Goal: Communication & Community: Participate in discussion

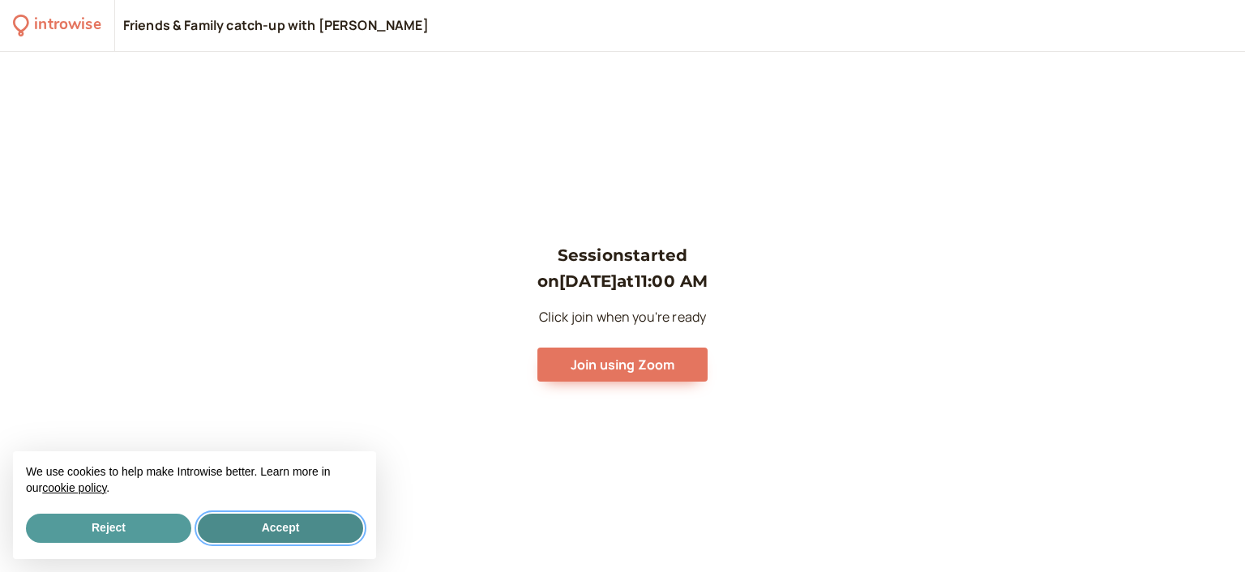
click at [269, 524] on button "Accept" at bounding box center [280, 528] width 165 height 29
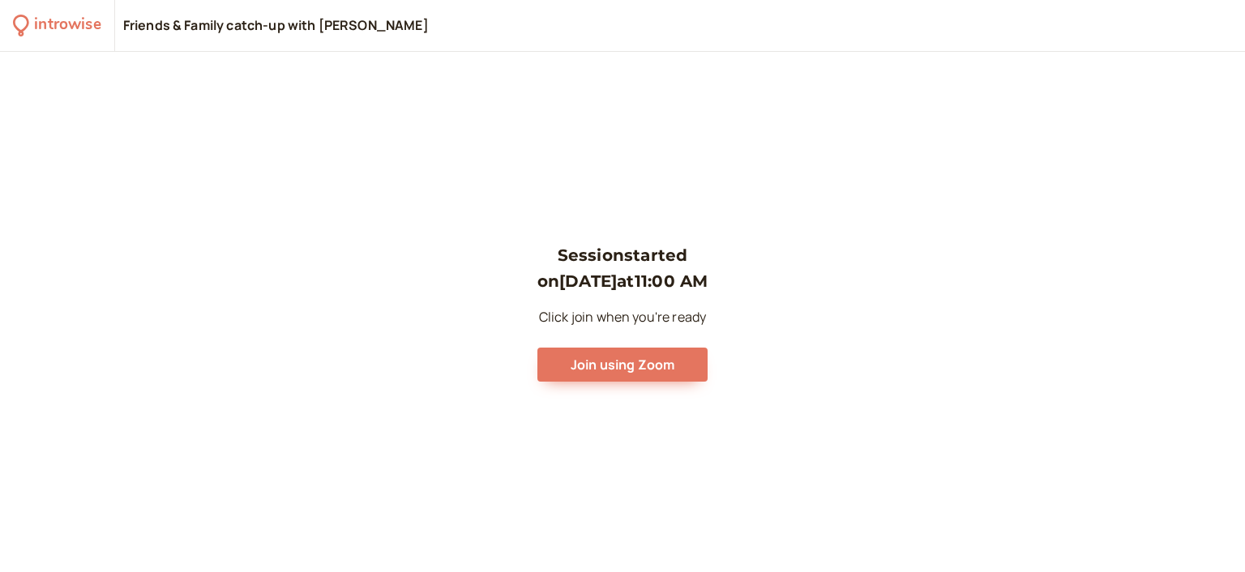
click at [342, 27] on div "Friends & Family catch-up with Jules Price" at bounding box center [276, 26] width 306 height 18
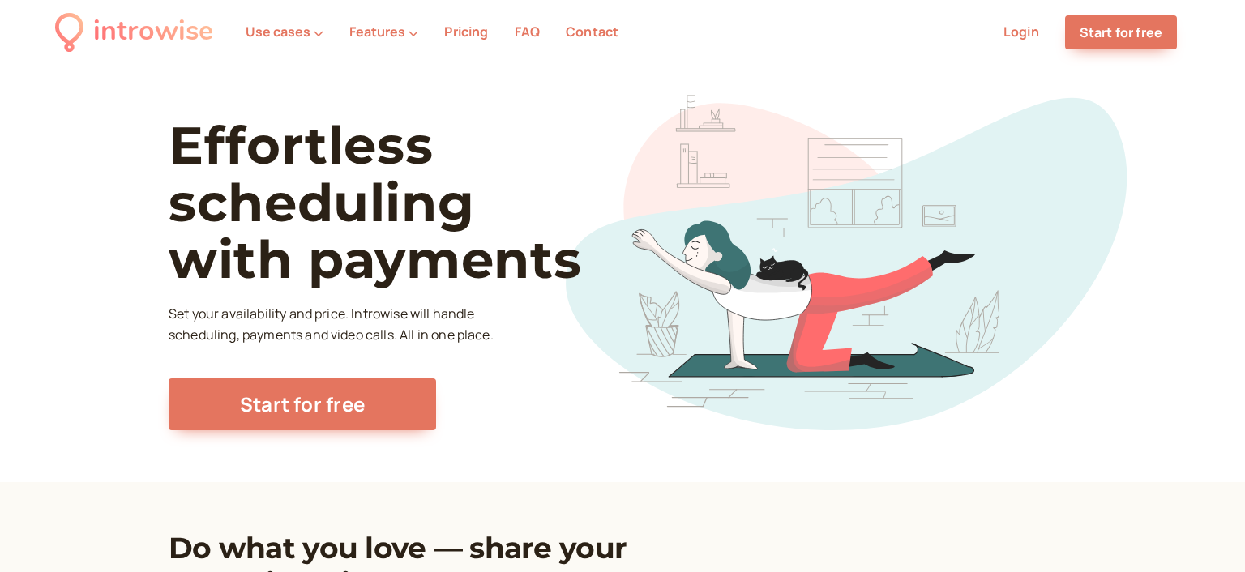
click at [1025, 32] on link "Login" at bounding box center [1022, 32] width 36 height 18
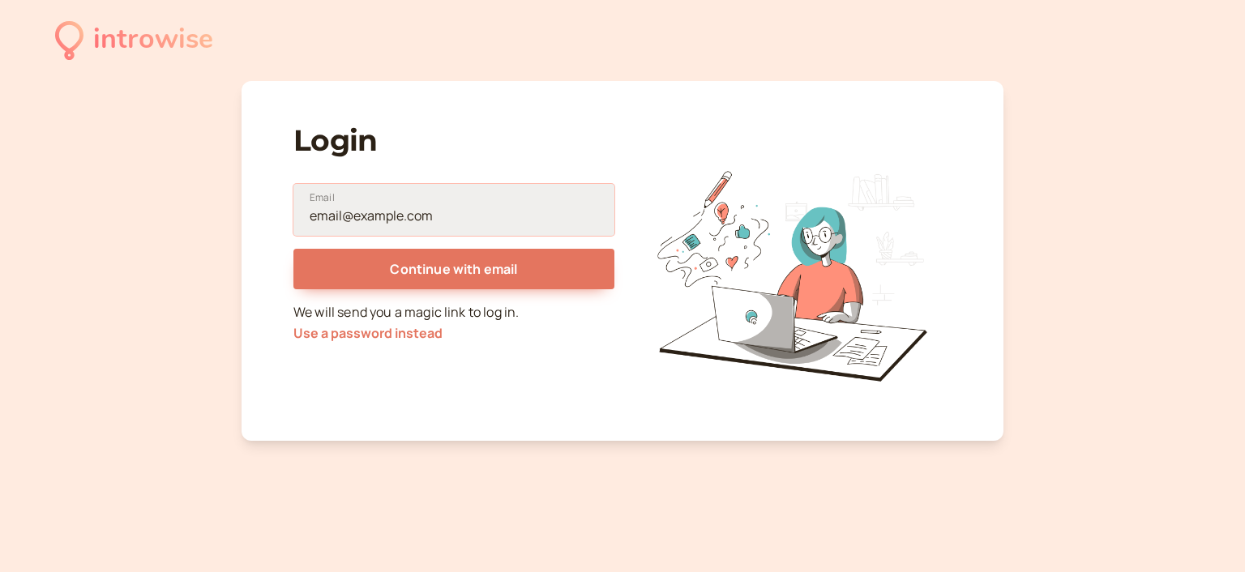
click at [409, 209] on input "Email" at bounding box center [453, 210] width 321 height 52
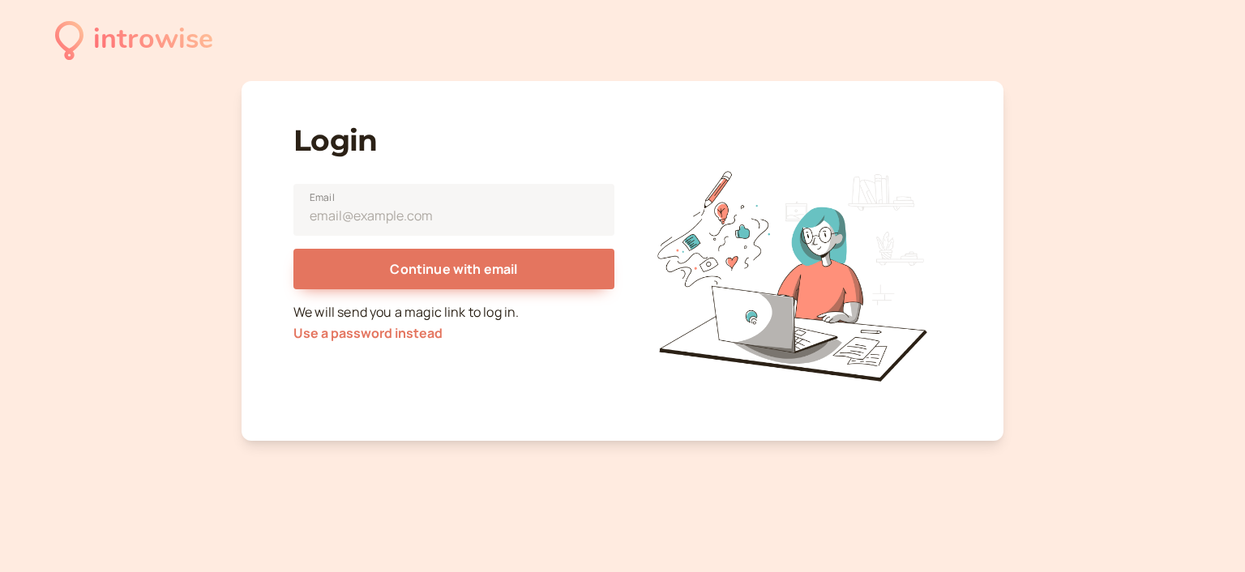
click at [139, 187] on div "introwise Login Email Continue with email We will send you a magic link to log …" at bounding box center [622, 286] width 1245 height 572
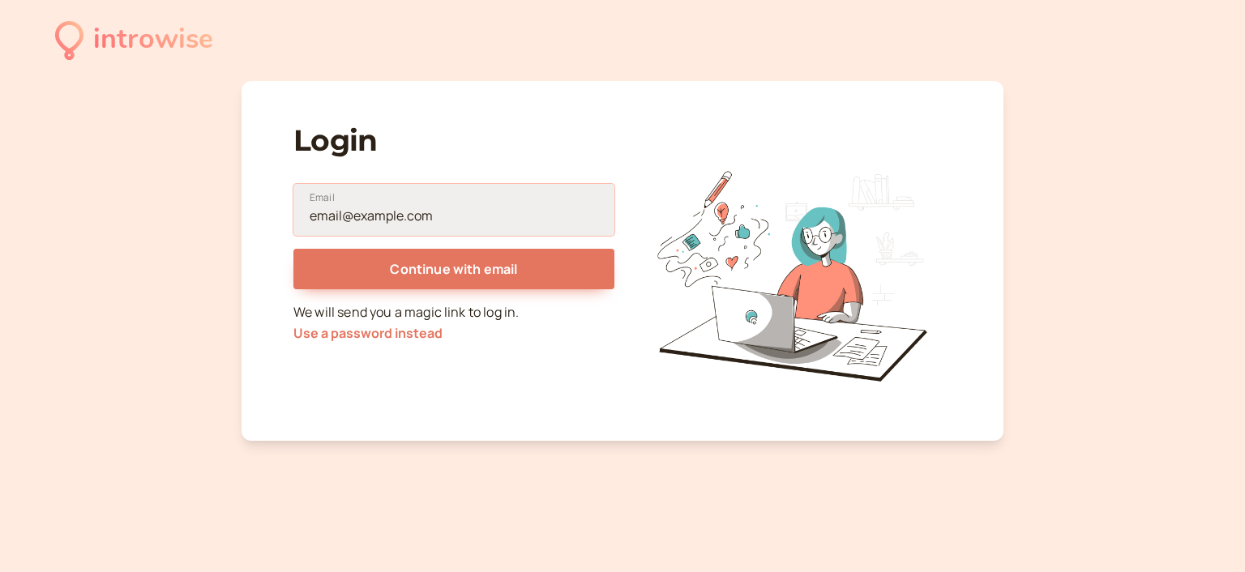
click at [465, 217] on input "Email" at bounding box center [453, 210] width 321 height 52
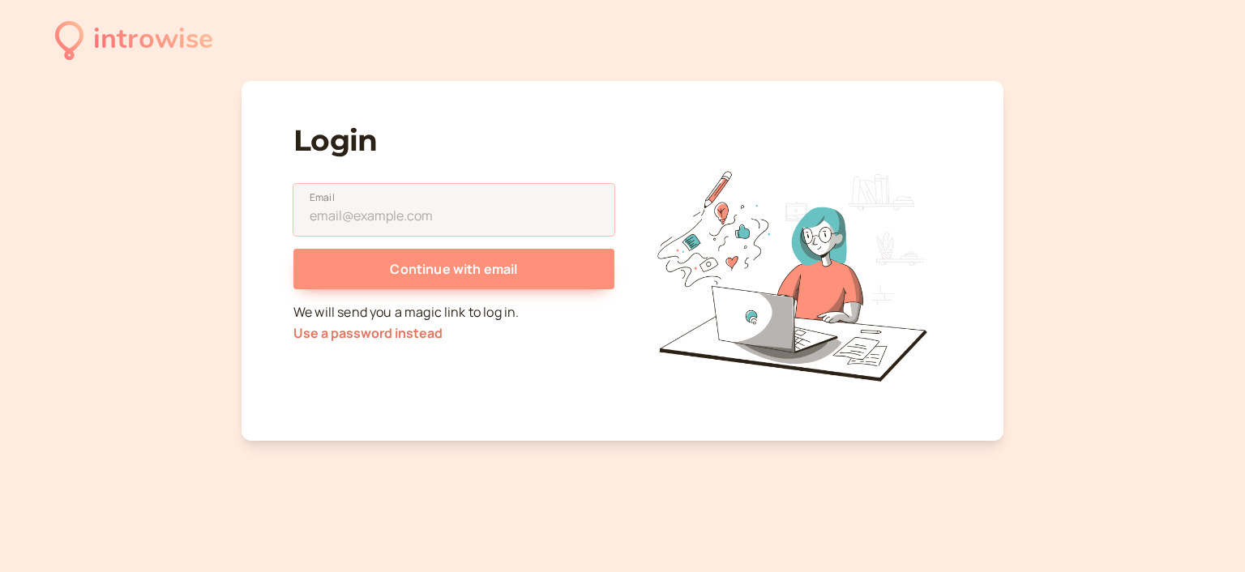
paste input "[DOMAIN_NAME][EMAIL_ADDRESS][DOMAIN_NAME]"
type input "[DOMAIN_NAME][EMAIL_ADDRESS][DOMAIN_NAME]"
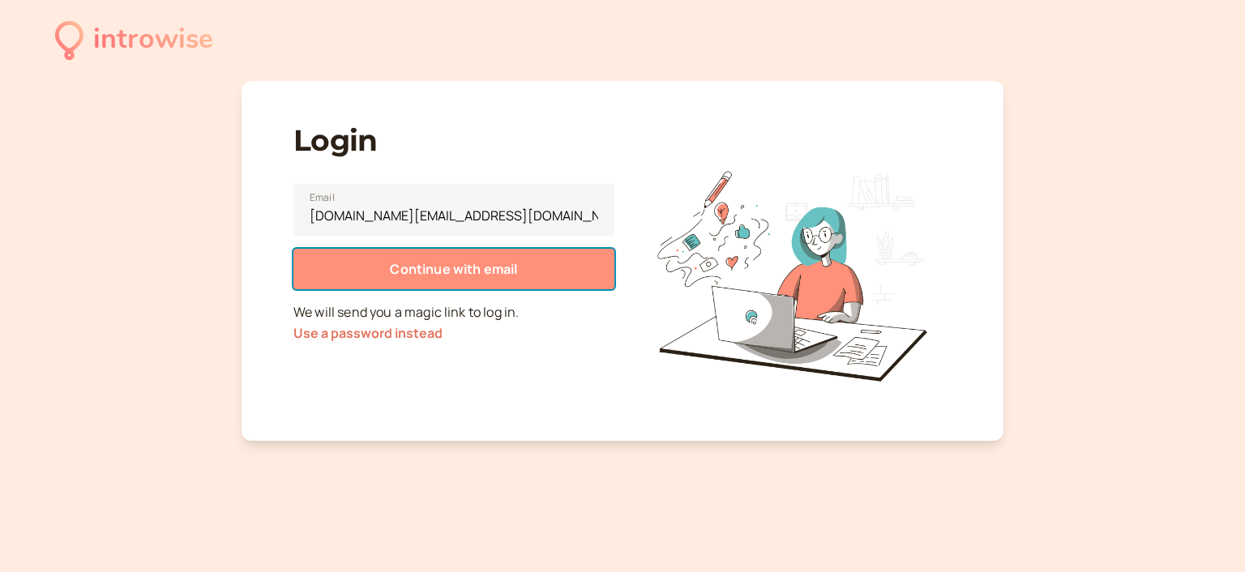
click at [455, 276] on span "Continue with email" at bounding box center [453, 269] width 127 height 18
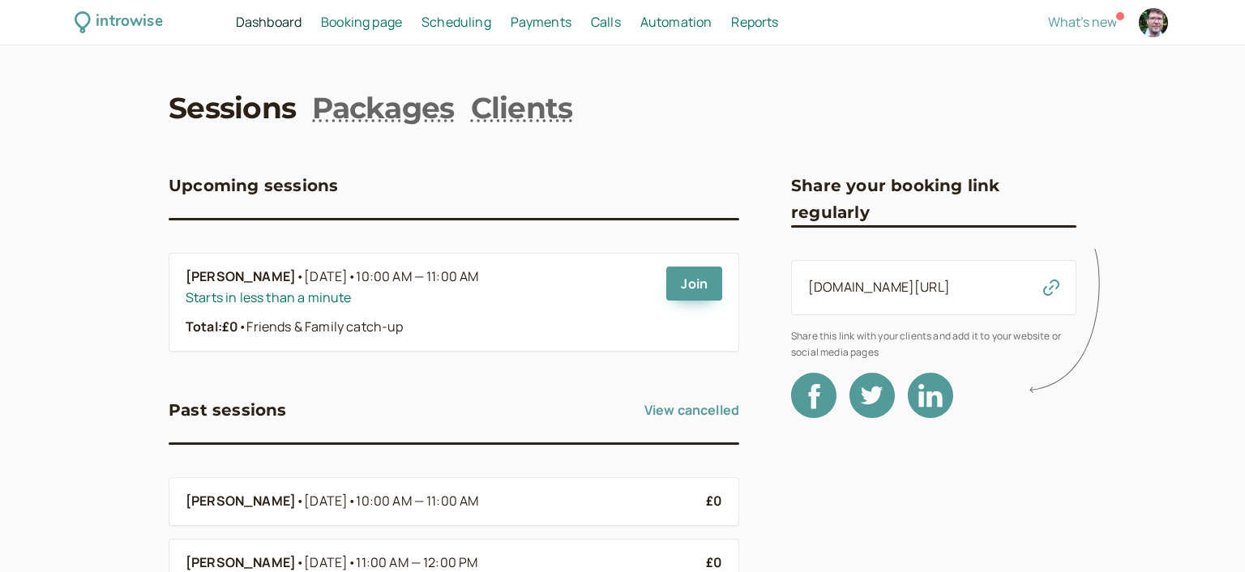
click at [704, 283] on link "Join" at bounding box center [694, 284] width 56 height 34
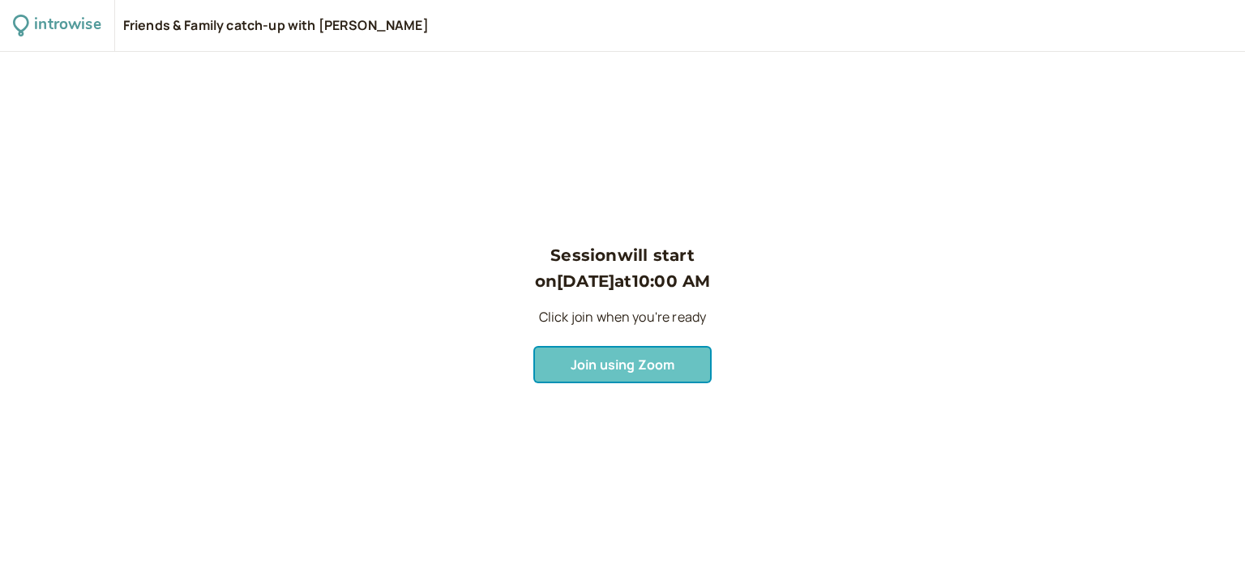
click at [636, 361] on span "Join using Zoom" at bounding box center [623, 365] width 104 height 18
